Goal: Task Accomplishment & Management: Use online tool/utility

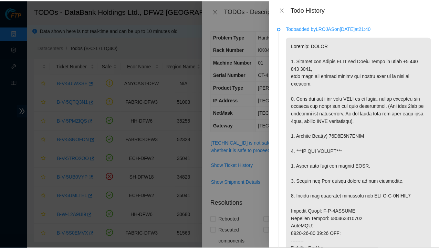
scroll to position [20, 0]
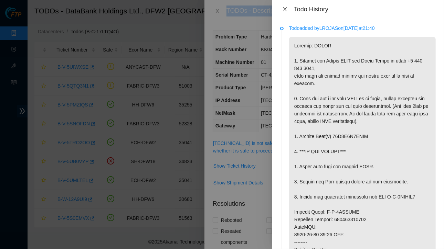
click at [285, 9] on icon "close" at bounding box center [285, 9] width 4 height 4
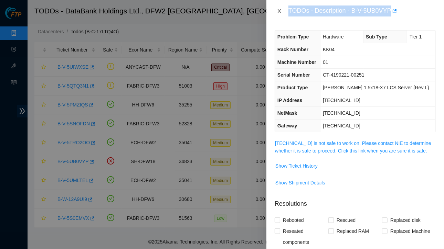
click at [279, 9] on icon "close" at bounding box center [280, 11] width 6 height 6
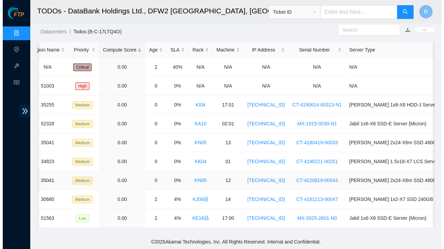
scroll to position [0, 0]
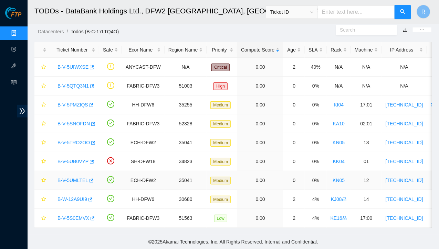
click at [72, 179] on link "B-V-5UMLTEL" at bounding box center [72, 181] width 31 height 6
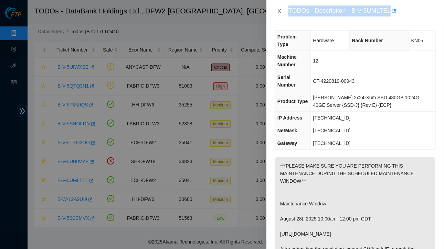
click at [280, 10] on icon "close" at bounding box center [279, 11] width 4 height 4
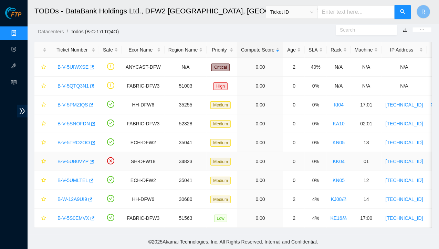
click at [77, 159] on link "B-V-5UB0VYP" at bounding box center [72, 162] width 31 height 6
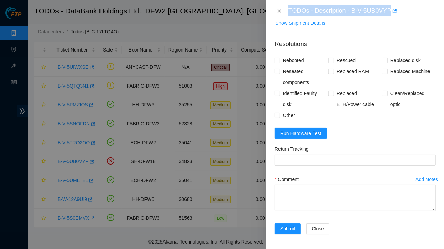
scroll to position [160, 0]
click at [297, 131] on span "Run Hardware Test" at bounding box center [300, 134] width 41 height 8
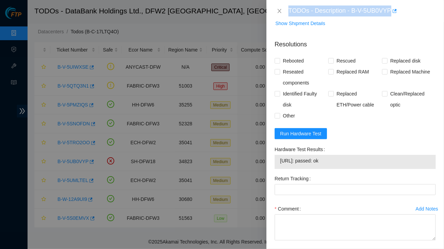
scroll to position [189, 0]
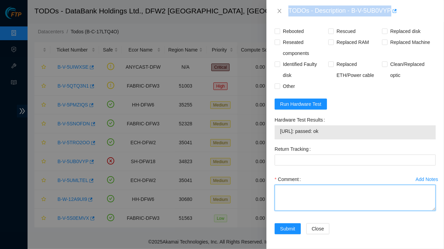
click at [303, 195] on textarea "Comment" at bounding box center [354, 198] width 161 height 26
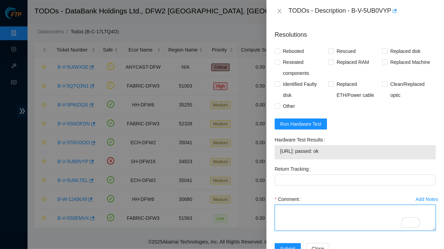
scroll to position [0, 0]
paste textarea "Ticket :B-V-5UB0VYP Service Order: B-V-5UDEXVZ Tracking Numbers: 450826213530 s…"
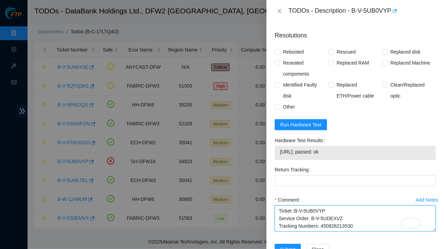
scroll to position [51, 0]
click at [294, 217] on textarea "Ticket :B-V-5UB0VYP Service Order: B-V-5UDEXVZ Tracking Numbers: 450826213530 s…" at bounding box center [354, 219] width 161 height 26
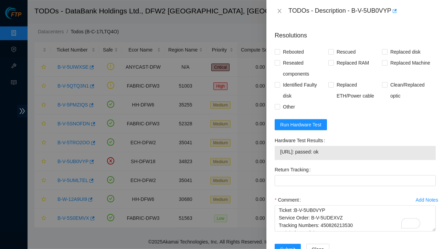
drag, startPoint x: 281, startPoint y: 149, endPoint x: 350, endPoint y: 153, distance: 69.2
click at [350, 153] on span "[URL]: passed: ok" at bounding box center [355, 152] width 150 height 8
copy span "[URL]: passed: ok"
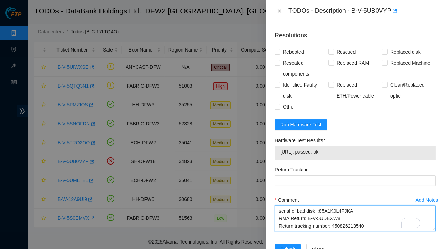
click at [296, 219] on textarea "Ticket :B-V-5UB0VYP Service Order: B-V-5UDEXVZ Tracking Numbers: 450826213530 s…" at bounding box center [354, 219] width 161 height 26
paste textarea "[URL]: passed: ok"
click at [296, 219] on textarea "Ticket :B-V-5UB0VYP Service Order: B-V-5UDEXVZ Tracking Numbers: 450826213530 s…" at bounding box center [354, 219] width 161 height 26
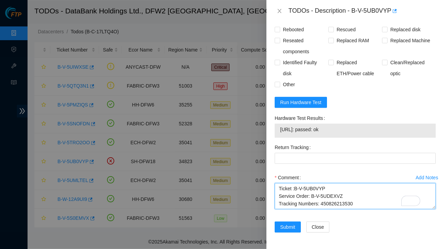
click at [278, 186] on textarea "Ticket :B-V-5UB0VYP Service Order: B-V-5UDEXVZ Tracking Numbers: 450826213530 s…" at bounding box center [354, 196] width 161 height 26
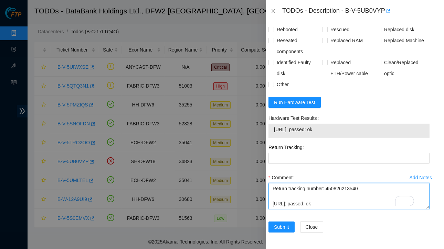
click at [347, 202] on textarea "Contacted NOCC and got approved Ticket :B-V-5UB0VYP Service Order: B-V-5UDEXVZ …" at bounding box center [348, 196] width 161 height 26
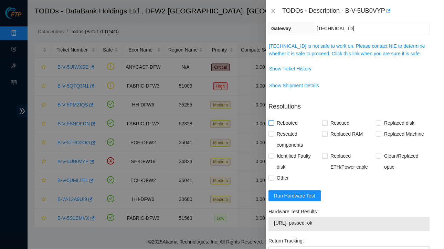
type textarea "Contacted NOCC and got approved Ticket :B-V-5UB0VYP Service Order: B-V-5UDEXVZ …"
click at [274, 124] on span "Rebooted" at bounding box center [287, 123] width 26 height 11
click at [273, 124] on input "Rebooted" at bounding box center [270, 122] width 5 height 5
checkbox input "true"
click at [376, 122] on input "Replaced disk" at bounding box center [378, 122] width 5 height 5
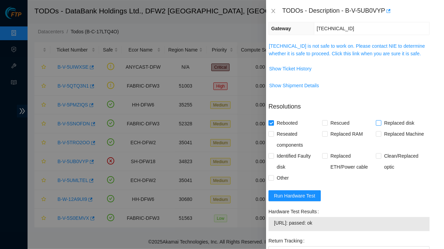
checkbox input "true"
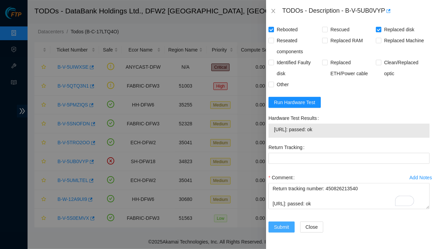
click at [273, 223] on button "Submit" at bounding box center [281, 227] width 26 height 11
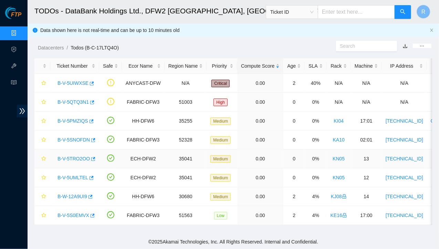
click at [81, 156] on link "B-V-5TRO2OO" at bounding box center [73, 159] width 32 height 6
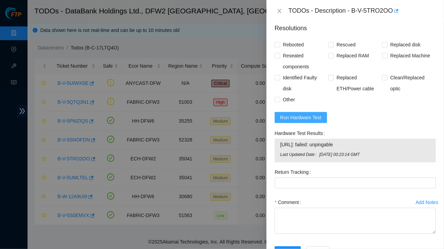
click at [299, 114] on span "Run Hardware Test" at bounding box center [300, 118] width 41 height 8
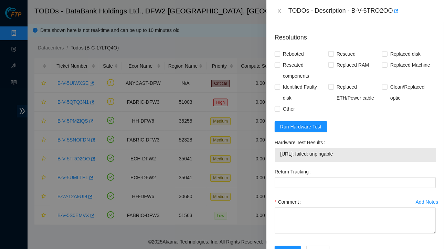
scroll to position [333, 0]
click at [288, 123] on span "Run Hardware Test" at bounding box center [300, 127] width 41 height 8
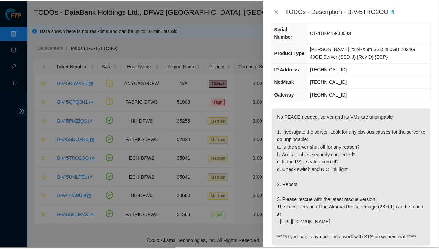
scroll to position [0, 0]
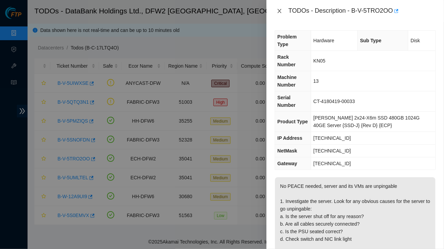
click at [278, 9] on icon "close" at bounding box center [280, 11] width 6 height 6
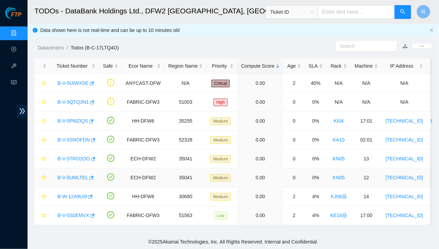
click at [68, 177] on link "B-V-5UMLTEL" at bounding box center [72, 178] width 31 height 6
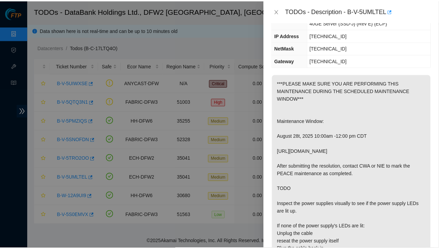
scroll to position [86, 0]
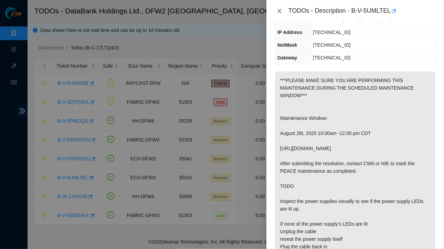
click at [281, 10] on icon "close" at bounding box center [280, 11] width 6 height 6
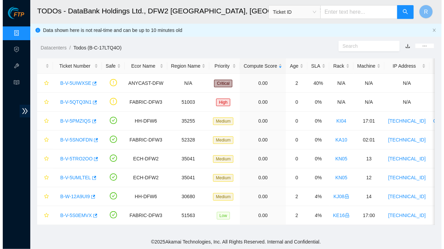
scroll to position [93, 0]
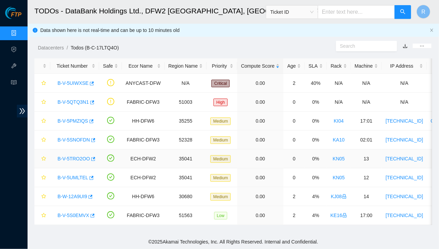
click at [79, 158] on link "B-V-5TRO2OO" at bounding box center [73, 159] width 32 height 6
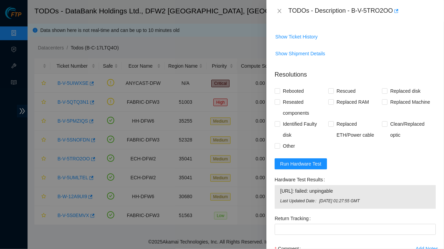
scroll to position [301, 0]
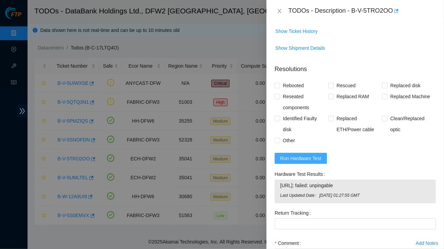
click at [307, 153] on button "Run Hardware Test" at bounding box center [300, 158] width 52 height 11
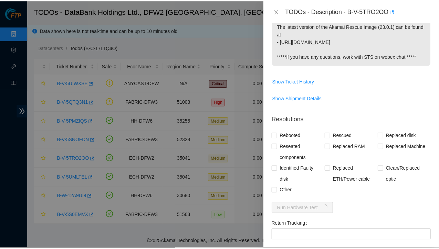
scroll to position [304, 0]
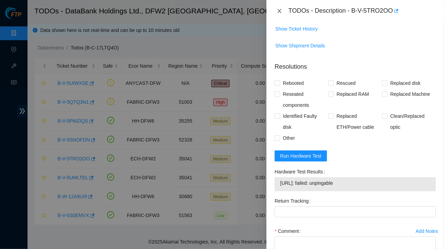
click at [280, 9] on icon "close" at bounding box center [280, 11] width 6 height 6
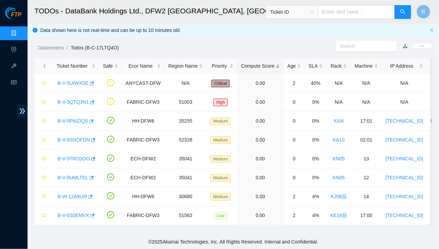
scroll to position [170, 0]
click at [20, 50] on link "Activity Logs" at bounding box center [33, 50] width 27 height 6
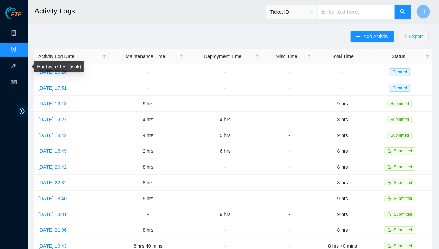
click at [52, 67] on link "Hardware Test (isok)" at bounding box center [59, 67] width 44 height 6
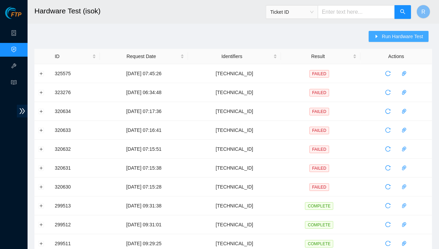
click at [393, 35] on span "Run Hardware Test" at bounding box center [401, 37] width 41 height 8
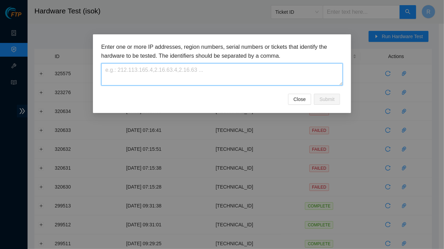
click at [149, 82] on textarea at bounding box center [221, 74] width 241 height 22
paste textarea "[TECHNICAL_ID] {"
type textarea "[TECHNICAL_ID]"
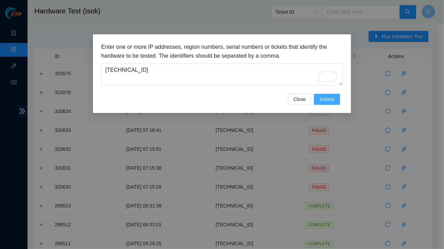
click at [327, 99] on span "Submit" at bounding box center [326, 100] width 15 height 8
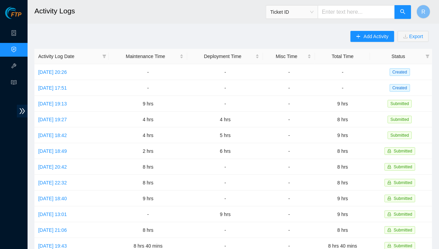
click at [353, 12] on input "text" at bounding box center [355, 12] width 77 height 14
click at [55, 68] on link "Hardware Test (isok)" at bounding box center [59, 67] width 44 height 6
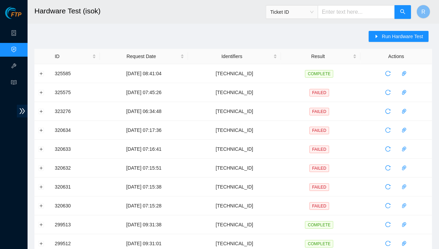
click at [350, 9] on input "text" at bounding box center [355, 12] width 77 height 14
type input "ld01"
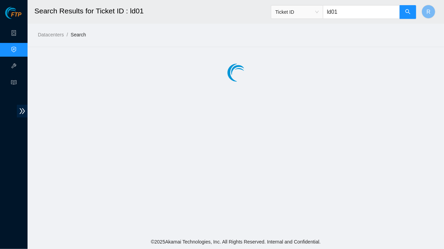
click at [347, 12] on input "ld01" at bounding box center [361, 12] width 77 height 14
type input "l"
type input "LD01"
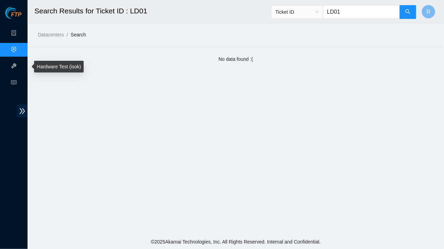
click at [20, 65] on link "Hardware Test (isok)" at bounding box center [42, 67] width 44 height 6
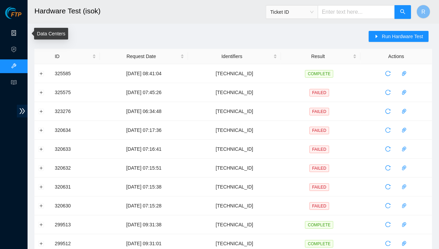
click at [20, 32] on link "Data Centers" at bounding box center [34, 34] width 28 height 6
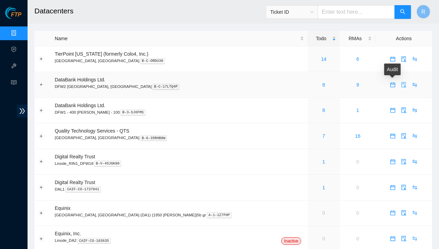
click at [401, 84] on icon "audit" at bounding box center [404, 85] width 6 height 6
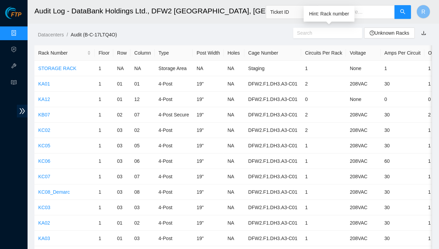
click at [316, 33] on input "text" at bounding box center [325, 33] width 56 height 8
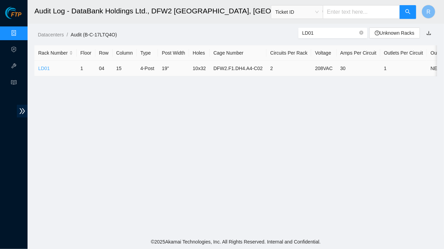
type input "LD01"
click at [44, 67] on link "LD01" at bounding box center [43, 69] width 11 height 6
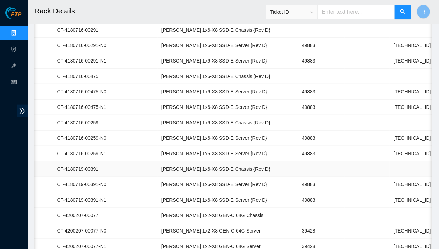
scroll to position [0, 83]
drag, startPoint x: 325, startPoint y: 134, endPoint x: 354, endPoint y: 136, distance: 29.3
click at [390, 136] on td "[TECHNICAL_ID]" at bounding box center [412, 138] width 45 height 15
copy td "[TECHNICAL_ID]"
click at [43, 66] on link "Hardware Test (isok)" at bounding box center [59, 67] width 44 height 6
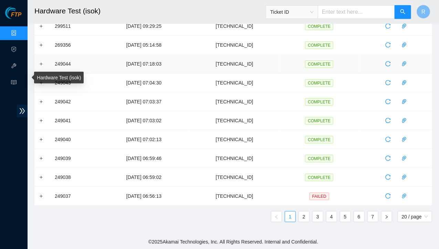
scroll to position [233, 0]
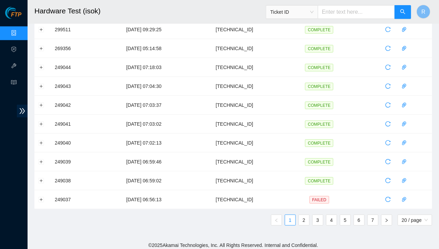
click at [354, 12] on input "text" at bounding box center [355, 12] width 77 height 14
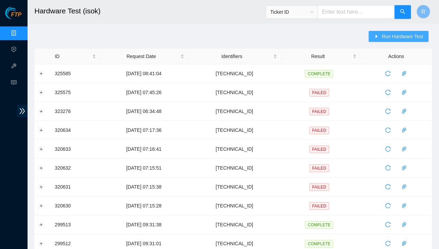
click at [399, 38] on span "Run Hardware Test" at bounding box center [401, 37] width 41 height 8
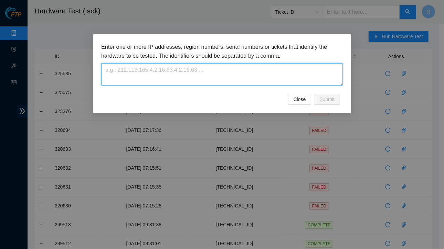
click at [205, 76] on textarea at bounding box center [221, 74] width 241 height 22
paste textarea "[TECHNICAL_ID]"
type textarea "[TECHNICAL_ID]"
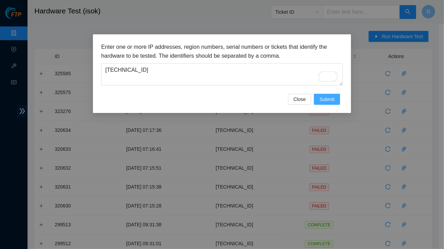
click at [327, 99] on span "Submit" at bounding box center [326, 100] width 15 height 8
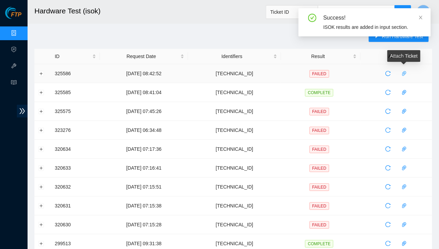
click at [403, 75] on icon "paper-clip" at bounding box center [404, 73] width 4 height 5
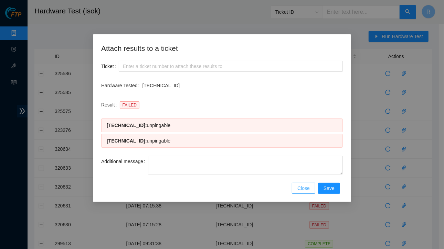
click at [309, 189] on span "Close" at bounding box center [303, 189] width 12 height 8
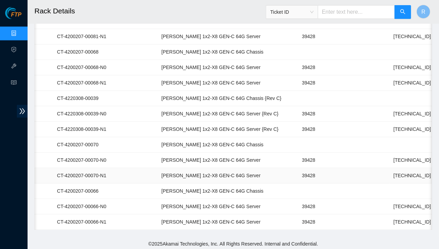
scroll to position [0, 83]
drag, startPoint x: 326, startPoint y: 169, endPoint x: 351, endPoint y: 170, distance: 24.4
click at [390, 170] on td "[TECHNICAL_ID]" at bounding box center [412, 175] width 45 height 15
drag, startPoint x: 339, startPoint y: 170, endPoint x: 305, endPoint y: 168, distance: 34.5
click at [345, 168] on td at bounding box center [367, 175] width 45 height 15
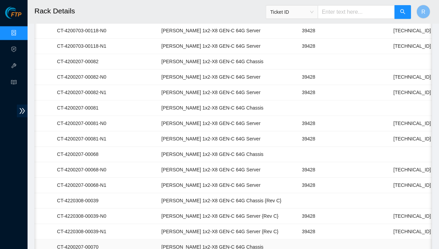
scroll to position [597, 0]
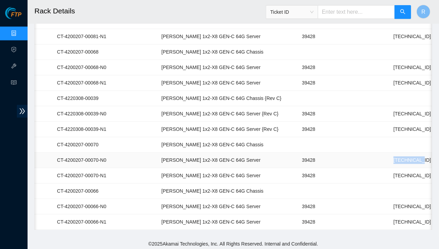
drag, startPoint x: 326, startPoint y: 153, endPoint x: 353, endPoint y: 155, distance: 26.5
click at [389, 155] on td "[TECHNICAL_ID]" at bounding box center [411, 160] width 45 height 15
copy td "[TECHNICAL_ID]"
click at [47, 66] on link "Hardware Test (isok)" at bounding box center [59, 67] width 44 height 6
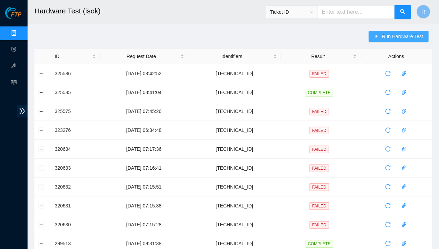
click at [399, 38] on span "Run Hardware Test" at bounding box center [401, 37] width 41 height 8
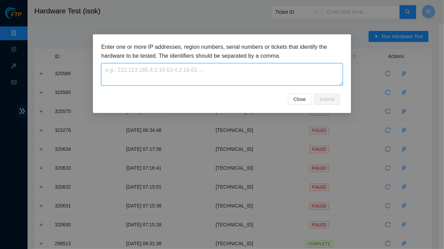
click at [228, 74] on textarea at bounding box center [221, 74] width 241 height 22
paste textarea "[TECHNICAL_ID]"
click at [228, 74] on textarea "[TECHNICAL_ID]" at bounding box center [221, 74] width 241 height 22
type textarea "[TECHNICAL_ID]"
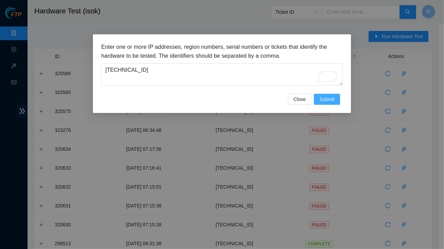
click at [326, 99] on span "Submit" at bounding box center [326, 100] width 15 height 8
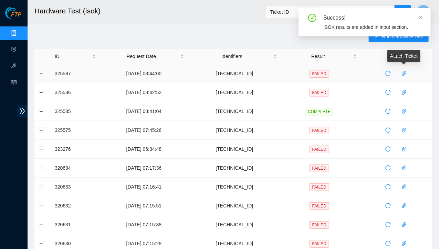
click at [403, 73] on icon "paper-clip" at bounding box center [404, 73] width 4 height 5
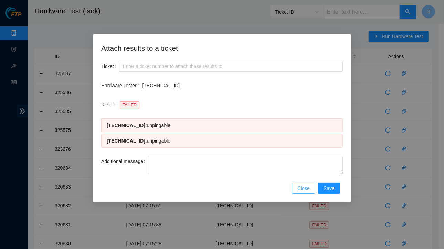
click at [307, 189] on span "Close" at bounding box center [303, 189] width 12 height 8
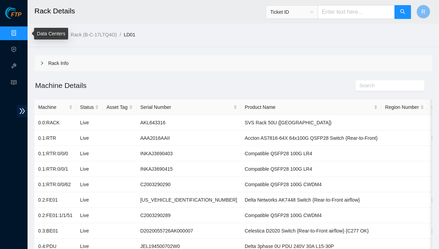
click at [20, 33] on link "Data Centers" at bounding box center [34, 34] width 28 height 6
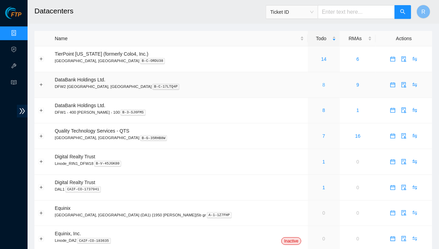
click at [322, 86] on link "8" at bounding box center [323, 85] width 3 height 6
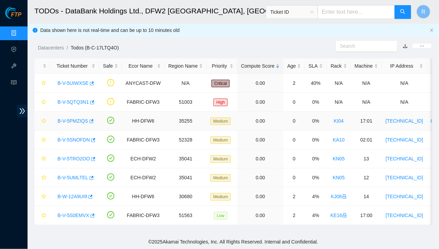
click at [81, 123] on link "B-V-5PMZIQS" at bounding box center [72, 121] width 31 height 6
